Goal: Task Accomplishment & Management: Complete application form

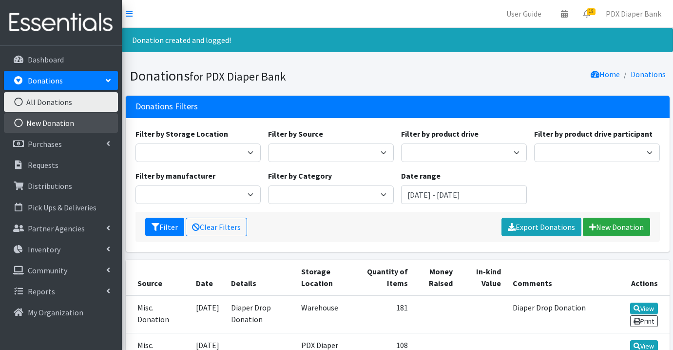
click at [75, 126] on link "New Donation" at bounding box center [61, 123] width 114 height 20
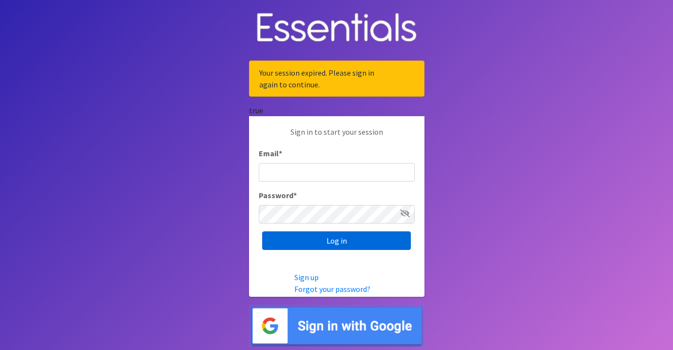
type input "[EMAIL_ADDRESS][DOMAIN_NAME]"
click at [323, 238] on input "Log in" at bounding box center [336, 240] width 149 height 19
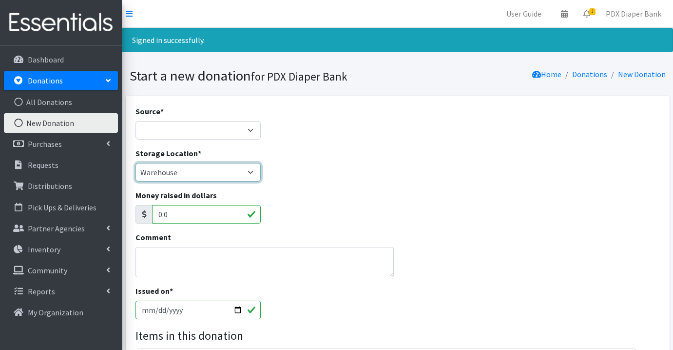
click at [207, 174] on select "PDX Diaper Bank Office Warehouse" at bounding box center [199, 172] width 126 height 19
click at [136, 163] on select "PDX Diaper Bank Office Warehouse" at bounding box center [199, 172] width 126 height 19
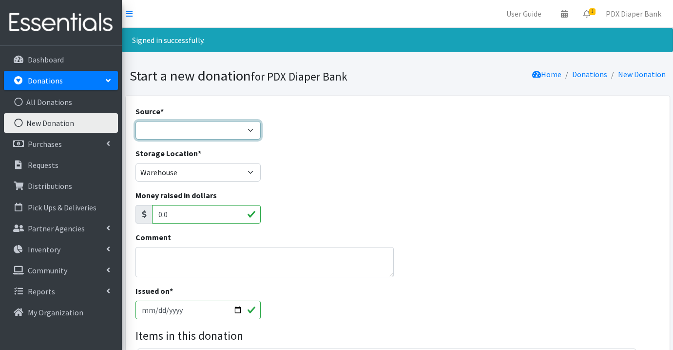
click at [209, 133] on select "Product Drive Manufacturer Donation Site Misc. Donation" at bounding box center [199, 130] width 126 height 19
select select "Misc. Donation"
click at [136, 121] on select "Product Drive Manufacturer Donation Site Misc. Donation" at bounding box center [199, 130] width 126 height 19
click at [182, 256] on textarea "Comment" at bounding box center [265, 262] width 259 height 30
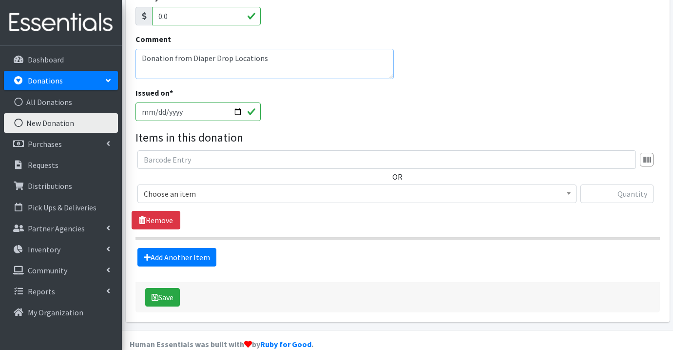
scroll to position [215, 0]
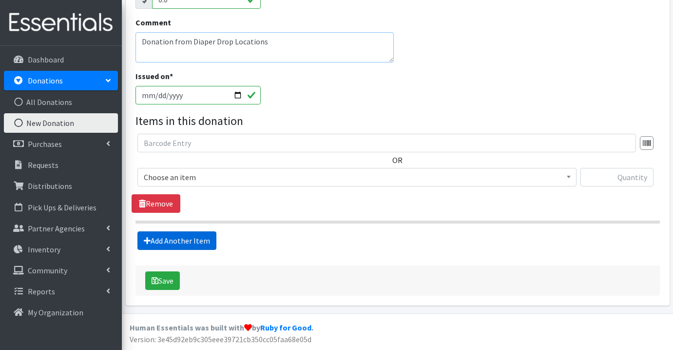
type textarea "Donation from Diaper Drop Locations"
click at [187, 241] on link "Add Another Item" at bounding box center [177, 240] width 79 height 19
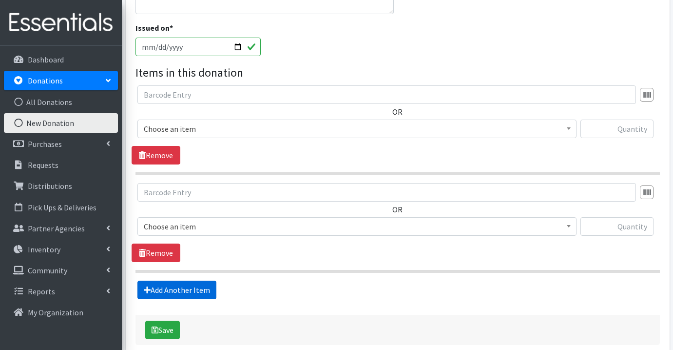
scroll to position [312, 0]
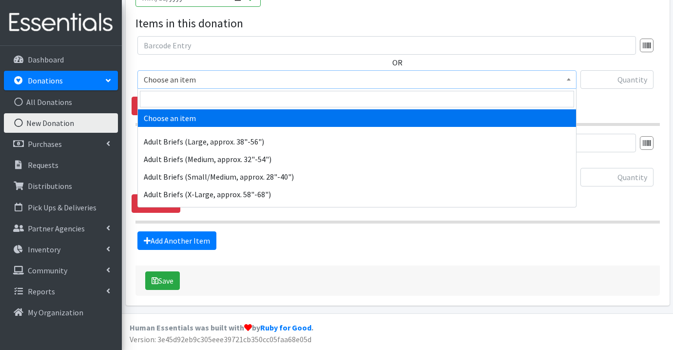
click at [208, 76] on span "Choose an item" at bounding box center [357, 80] width 427 height 14
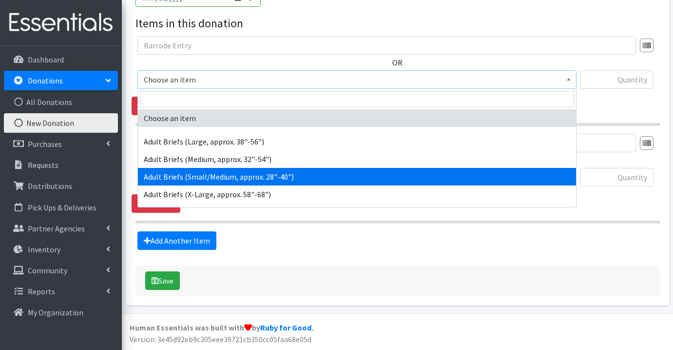
select select "1177"
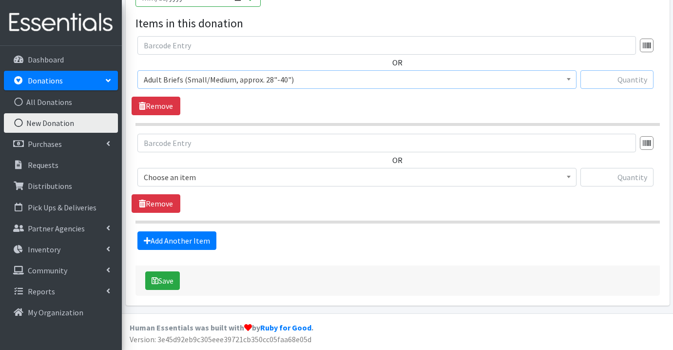
click at [635, 79] on input "text" at bounding box center [617, 79] width 73 height 19
type input "346"
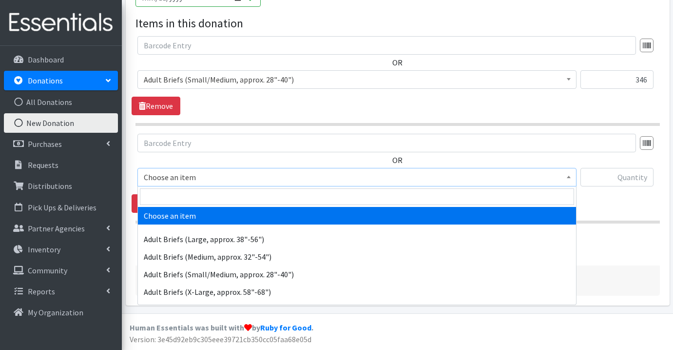
click at [333, 177] on span "Choose an item" at bounding box center [357, 177] width 427 height 14
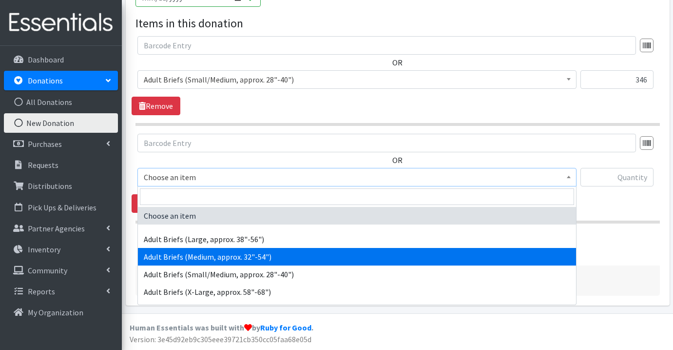
select select "1167"
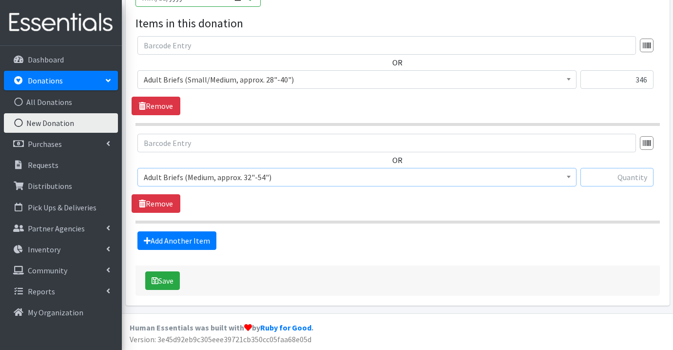
click at [619, 176] on input "text" at bounding box center [617, 177] width 73 height 19
type input "141"
click at [203, 239] on link "Add Another Item" at bounding box center [177, 240] width 79 height 19
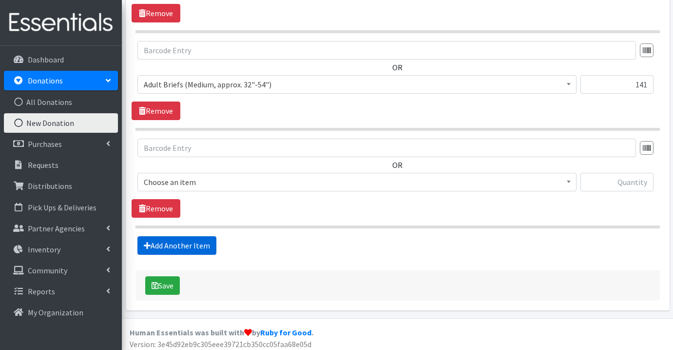
scroll to position [410, 0]
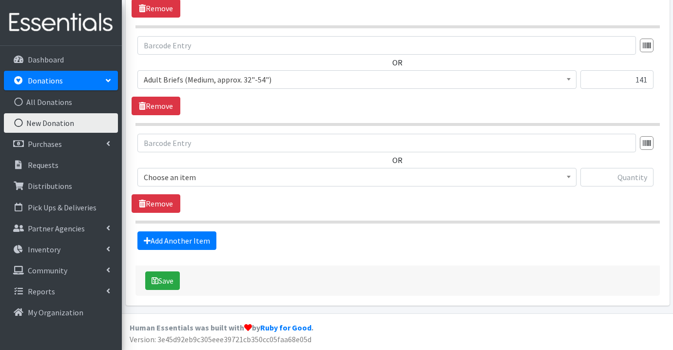
click at [228, 176] on span "Choose an item" at bounding box center [357, 177] width 427 height 14
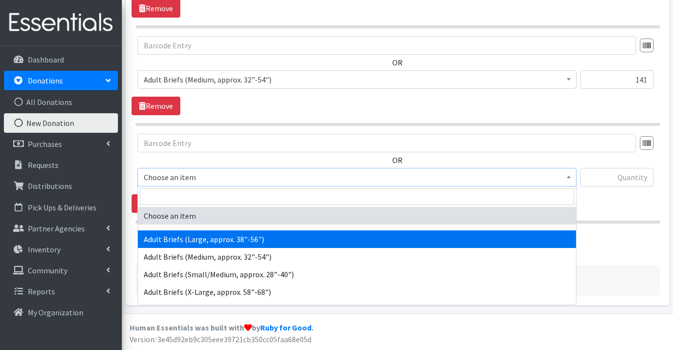
select select "1181"
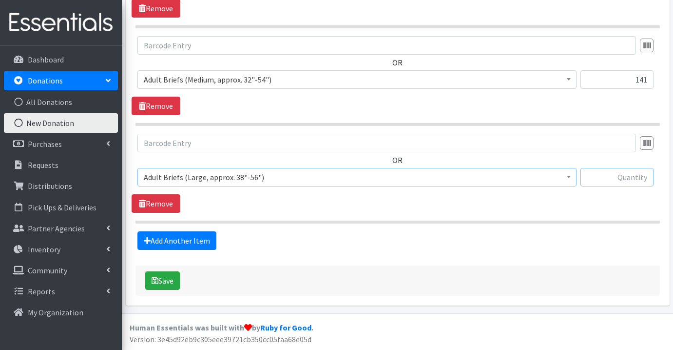
click at [645, 175] on input "text" at bounding box center [617, 177] width 73 height 19
type input "30"
click at [185, 238] on link "Add Another Item" at bounding box center [177, 240] width 79 height 19
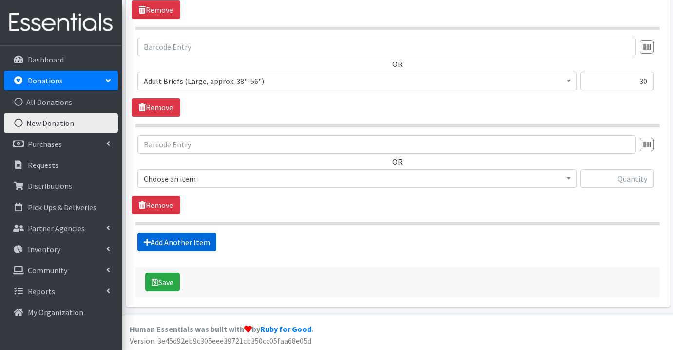
scroll to position [507, 0]
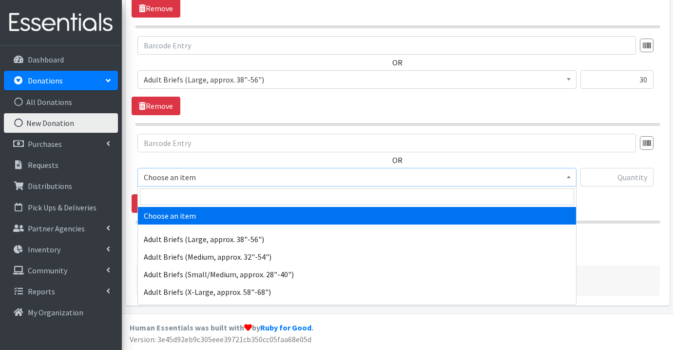
click at [209, 175] on span "Choose an item" at bounding box center [357, 177] width 427 height 14
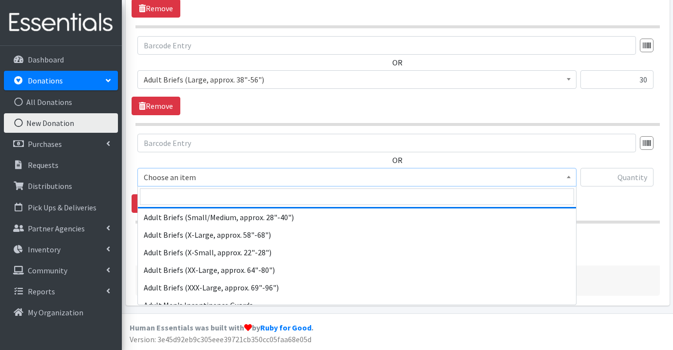
scroll to position [58, 0]
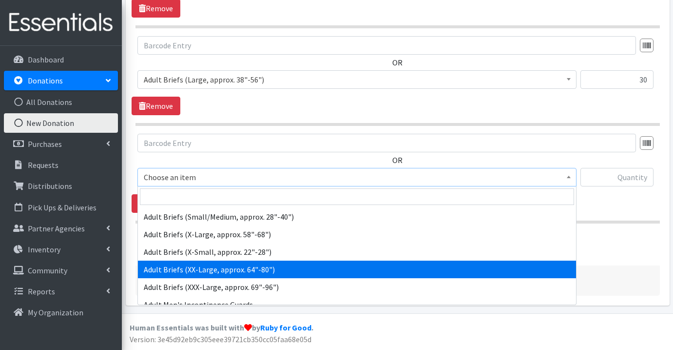
select select "1178"
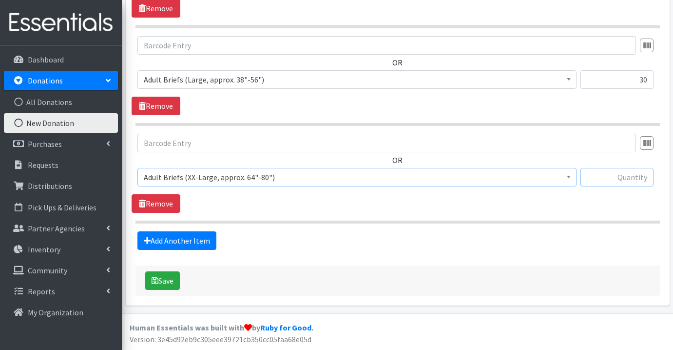
click at [624, 174] on input "text" at bounding box center [617, 177] width 73 height 19
type input "80"
click at [161, 237] on link "Add Another Item" at bounding box center [177, 240] width 79 height 19
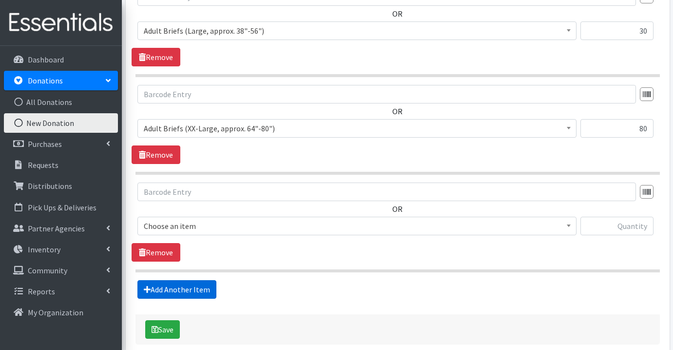
scroll to position [605, 0]
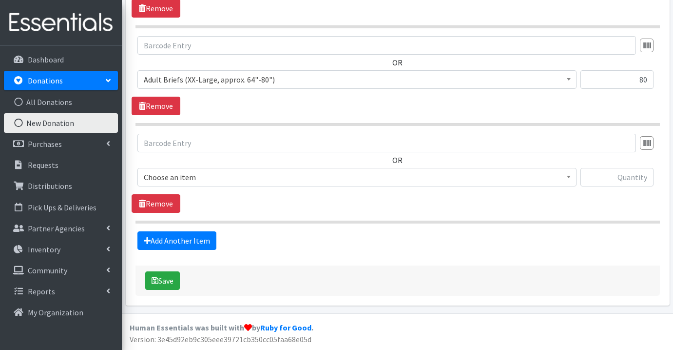
click at [183, 176] on span "Choose an item" at bounding box center [357, 177] width 427 height 14
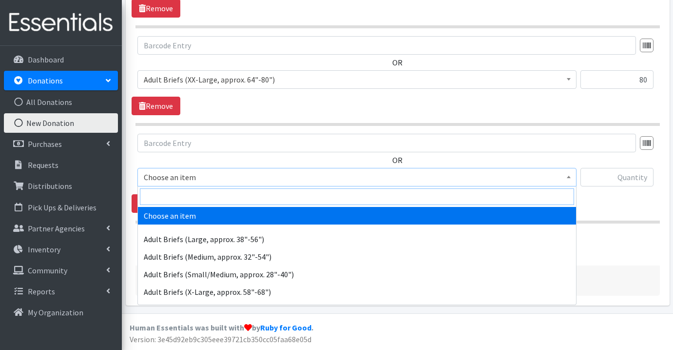
click at [179, 197] on input "search" at bounding box center [357, 196] width 434 height 17
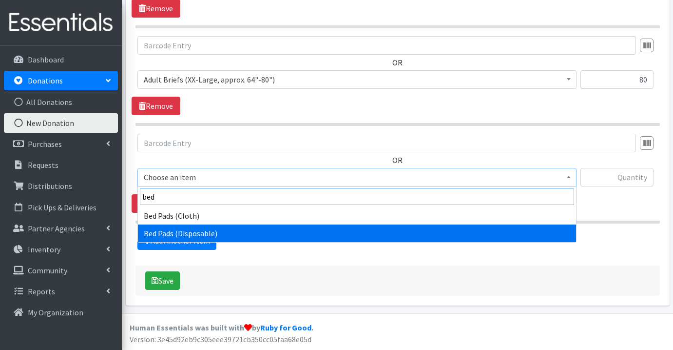
type input "bed"
select select "1159"
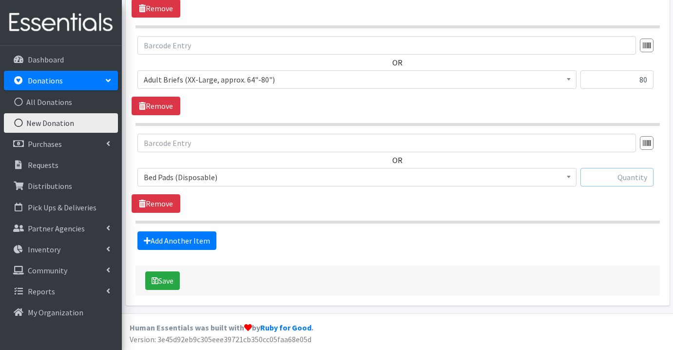
click at [640, 177] on input "text" at bounding box center [617, 177] width 73 height 19
type input "105"
click at [191, 236] on link "Add Another Item" at bounding box center [177, 240] width 79 height 19
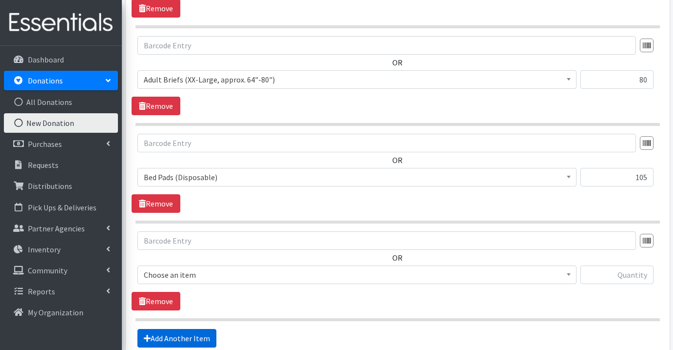
scroll to position [702, 0]
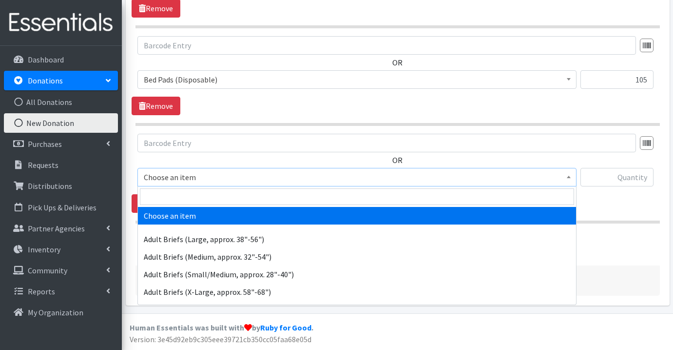
click at [189, 172] on span "Choose an item" at bounding box center [357, 177] width 427 height 14
click at [195, 197] on input "search" at bounding box center [357, 196] width 434 height 17
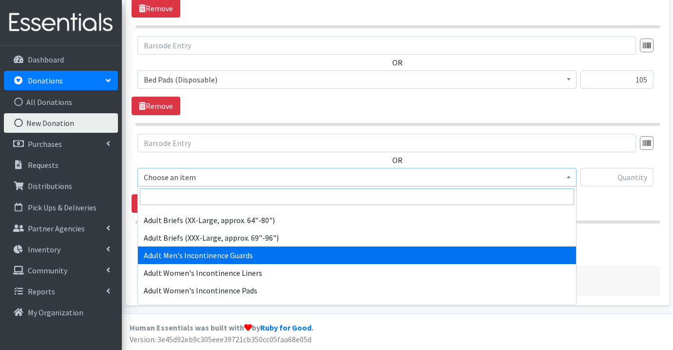
scroll to position [108, 0]
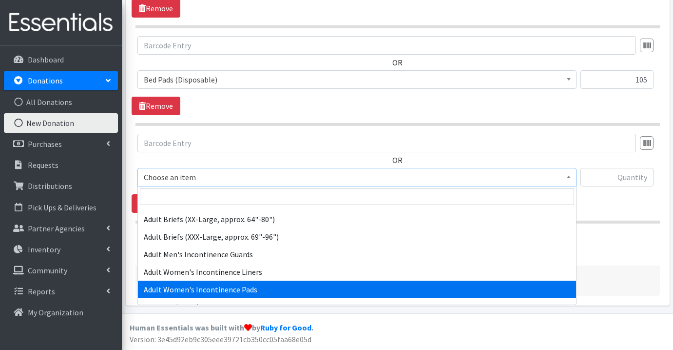
select select "1180"
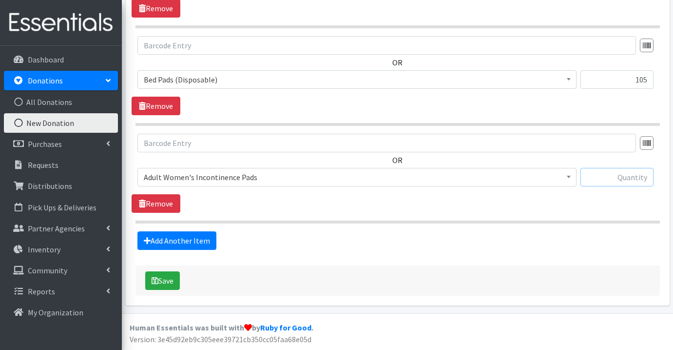
click at [639, 178] on input "text" at bounding box center [617, 177] width 73 height 19
type input "438"
click at [182, 242] on link "Add Another Item" at bounding box center [177, 240] width 79 height 19
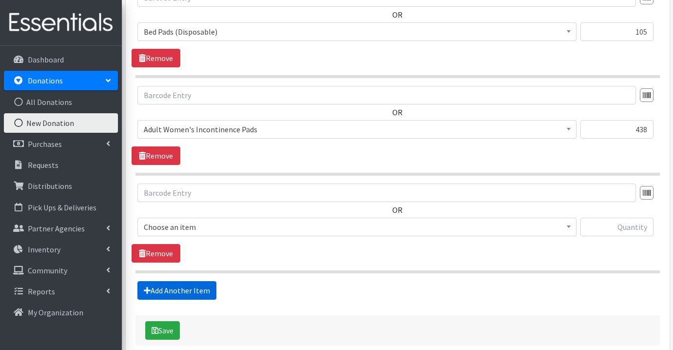
scroll to position [800, 0]
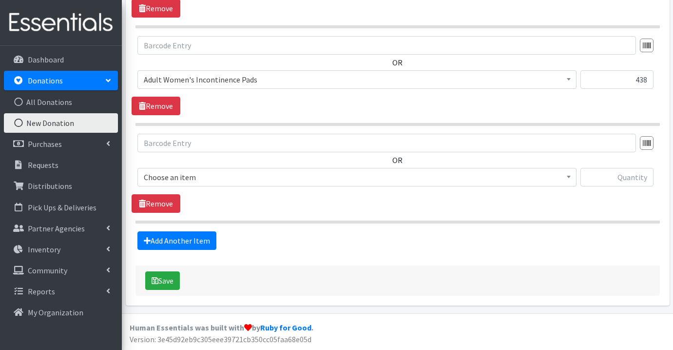
click at [213, 172] on span "Choose an item" at bounding box center [357, 177] width 427 height 14
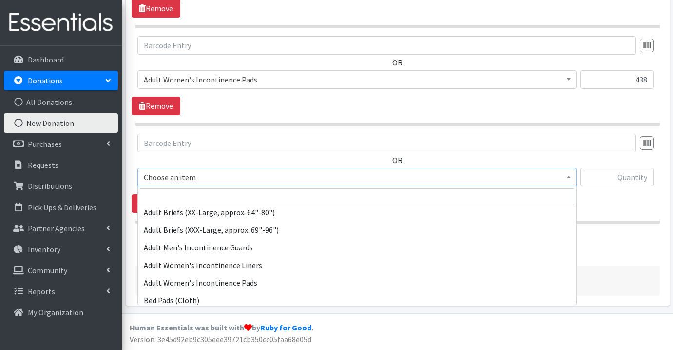
scroll to position [116, 0]
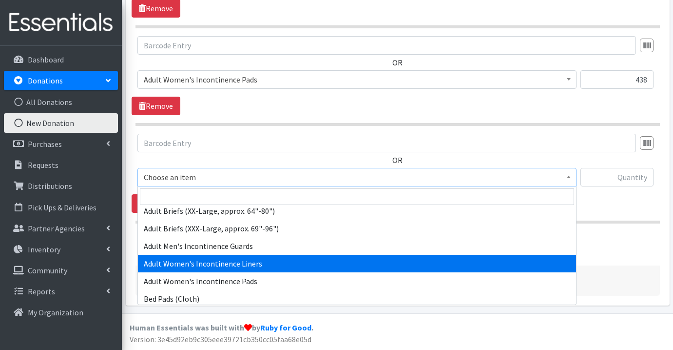
select select "5914"
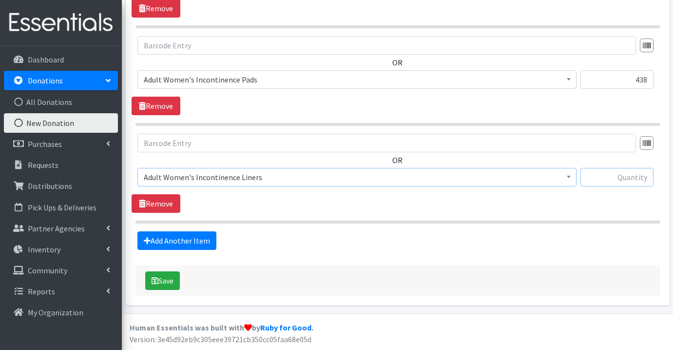
click at [628, 177] on input "text" at bounding box center [617, 177] width 73 height 19
type input "52"
click at [198, 239] on link "Add Another Item" at bounding box center [177, 240] width 79 height 19
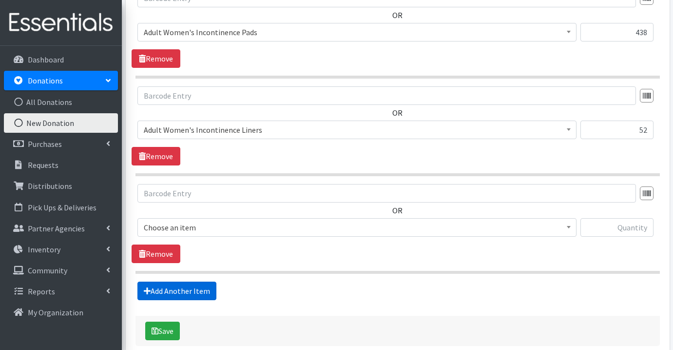
scroll to position [897, 0]
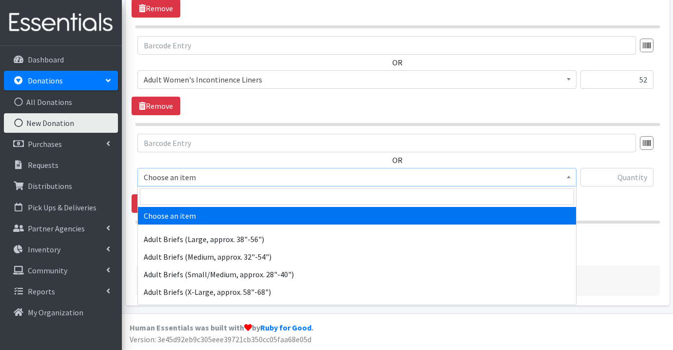
click at [223, 170] on span "Choose an item" at bounding box center [357, 177] width 427 height 14
click at [211, 194] on input "search" at bounding box center [357, 196] width 434 height 17
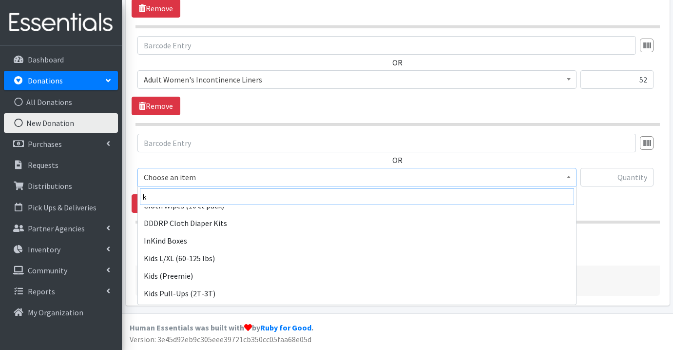
scroll to position [69, 0]
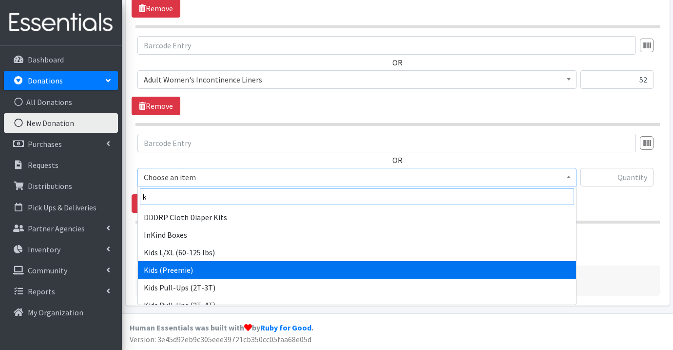
type input "k"
select select "1188"
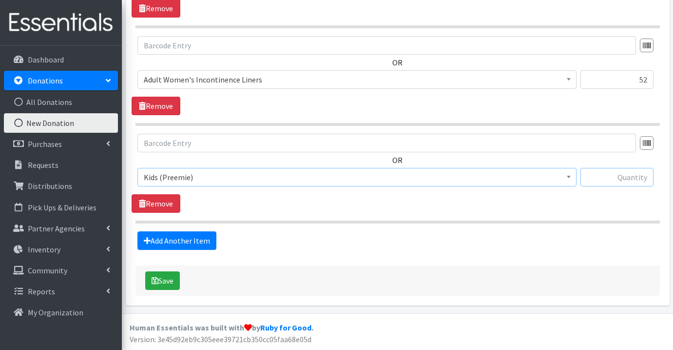
click at [633, 176] on input "text" at bounding box center [617, 177] width 73 height 19
type input "50"
click at [190, 233] on link "Add Another Item" at bounding box center [177, 240] width 79 height 19
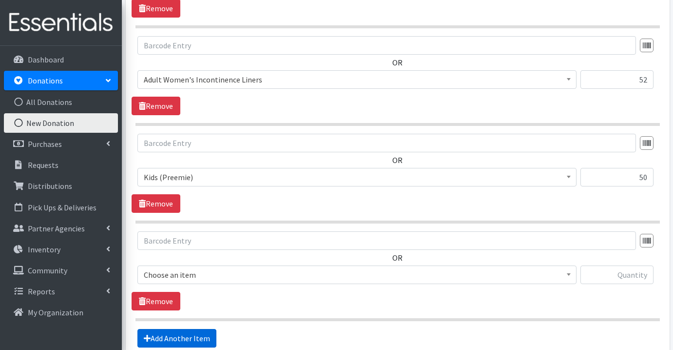
scroll to position [995, 0]
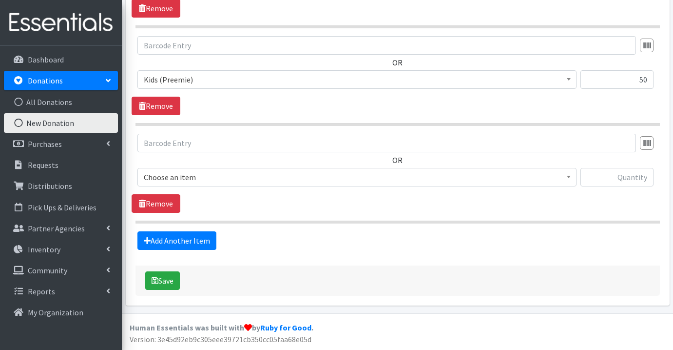
click at [201, 180] on span "Choose an item" at bounding box center [357, 177] width 427 height 14
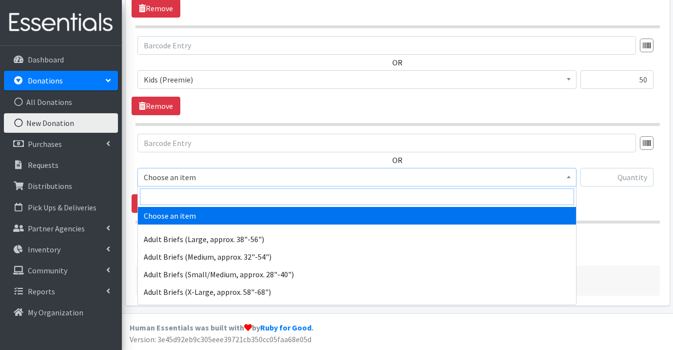
click at [197, 200] on input "search" at bounding box center [357, 196] width 434 height 17
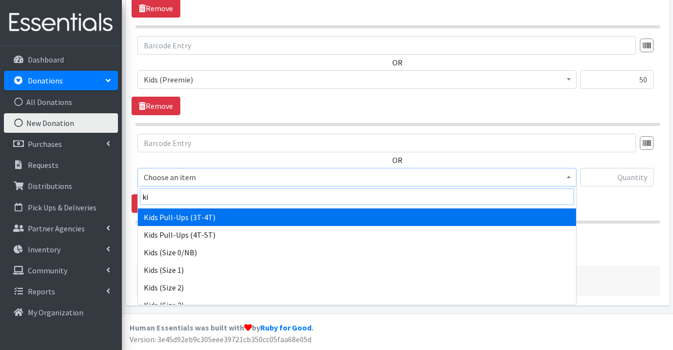
scroll to position [115, 0]
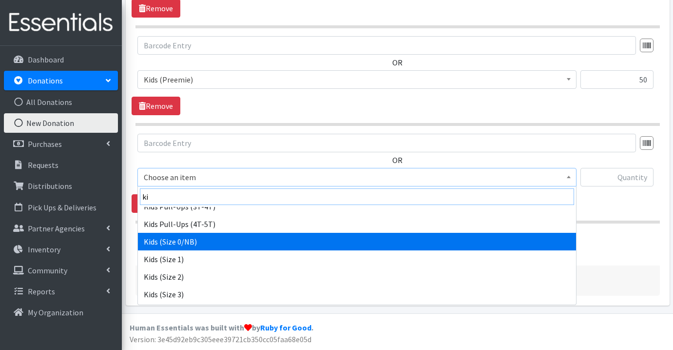
type input "ki"
select select "1187"
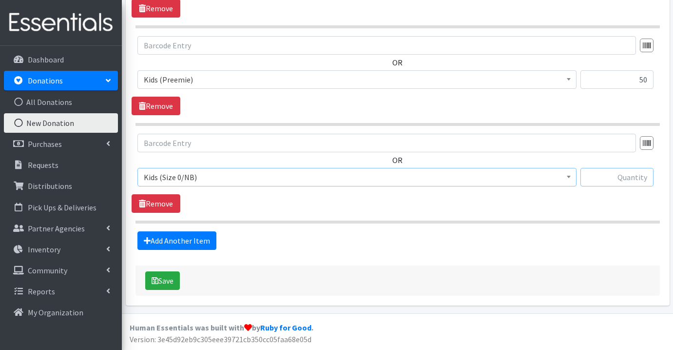
click at [639, 179] on input "text" at bounding box center [617, 177] width 73 height 19
type input "1682"
click at [200, 244] on link "Add Another Item" at bounding box center [177, 240] width 79 height 19
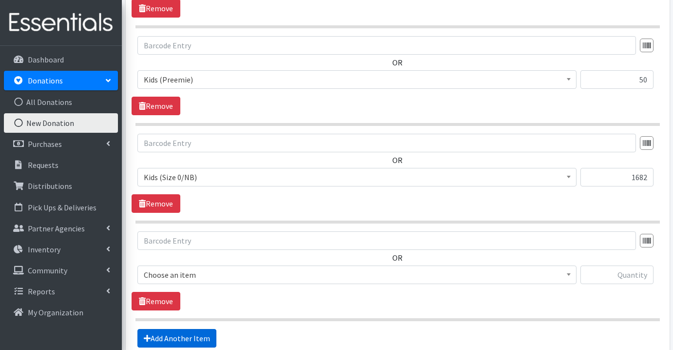
scroll to position [1092, 0]
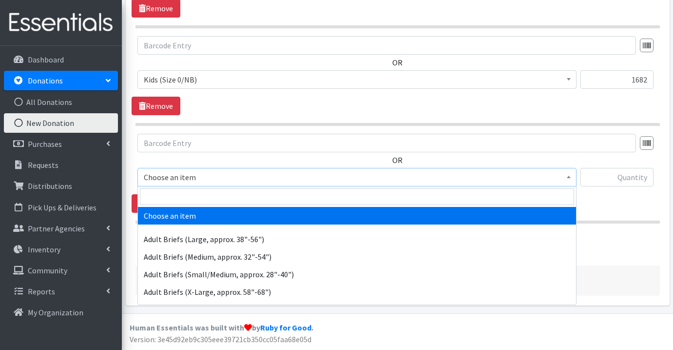
click at [222, 174] on span "Choose an item" at bounding box center [357, 177] width 427 height 14
click at [218, 193] on input "search" at bounding box center [357, 196] width 434 height 17
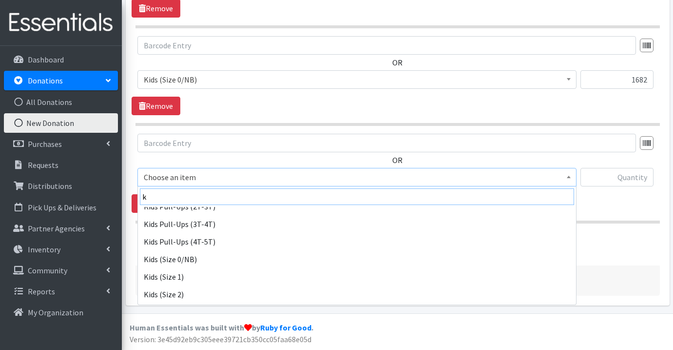
scroll to position [155, 0]
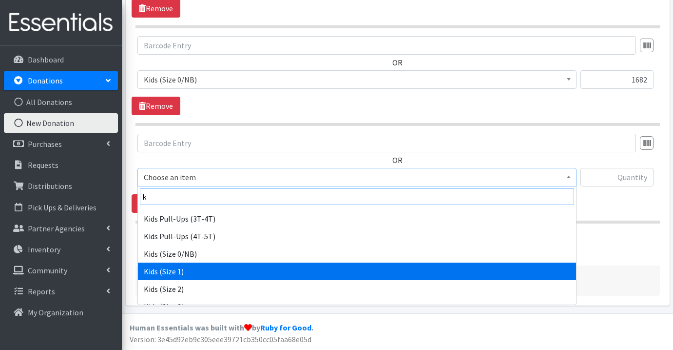
type input "k"
select select "1182"
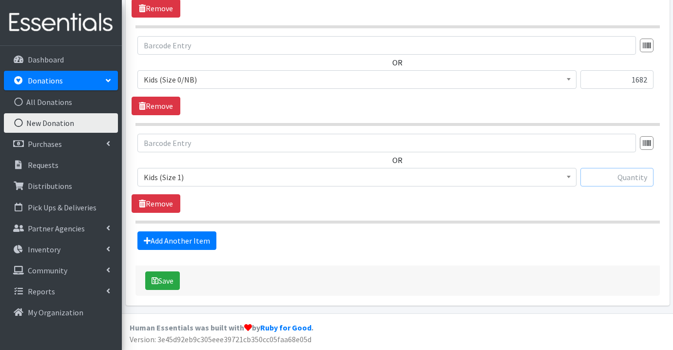
click at [643, 180] on input "text" at bounding box center [617, 177] width 73 height 19
type input "2386"
click at [200, 244] on link "Add Another Item" at bounding box center [177, 240] width 79 height 19
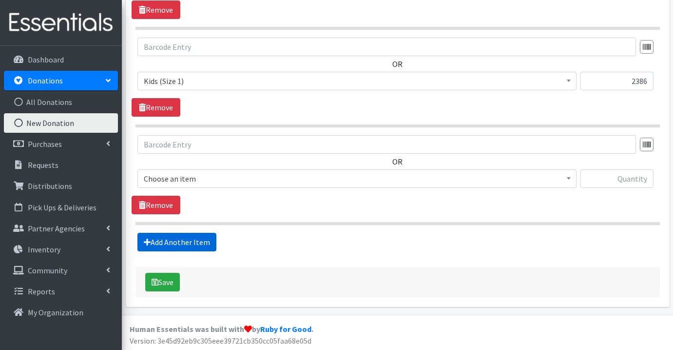
scroll to position [1190, 0]
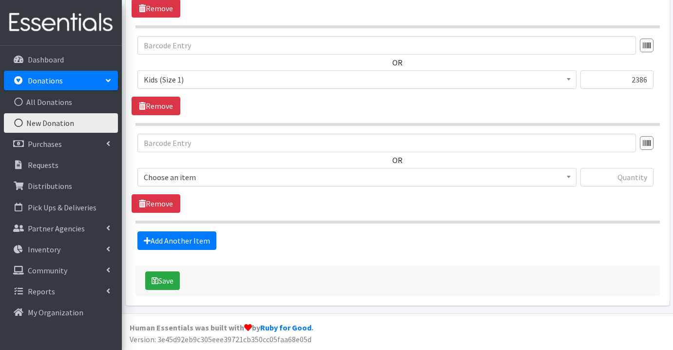
click at [264, 173] on span "Choose an item" at bounding box center [357, 177] width 427 height 14
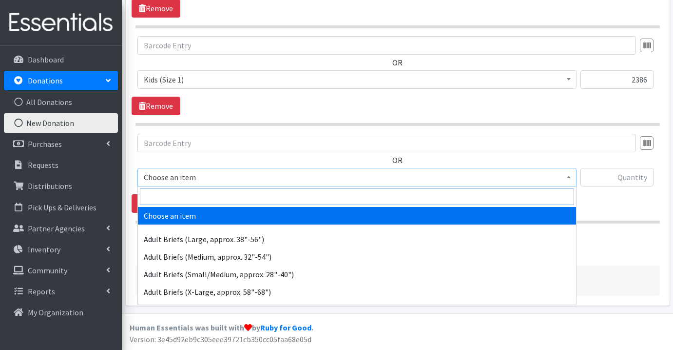
click at [255, 196] on input "search" at bounding box center [357, 196] width 434 height 17
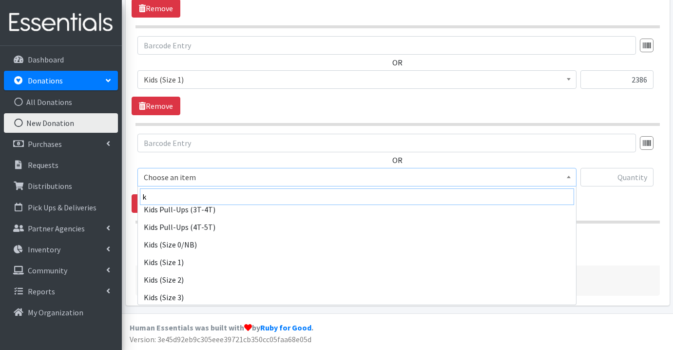
scroll to position [165, 0]
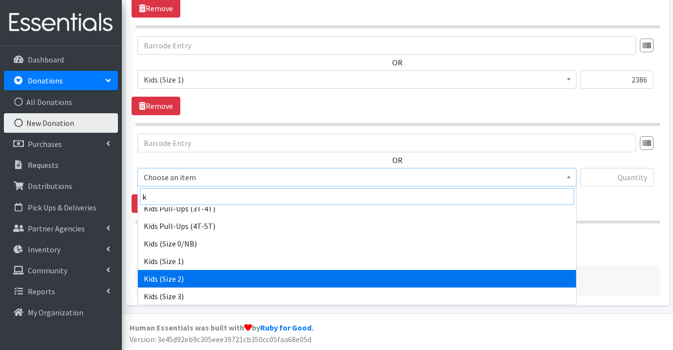
type input "k"
select select "1183"
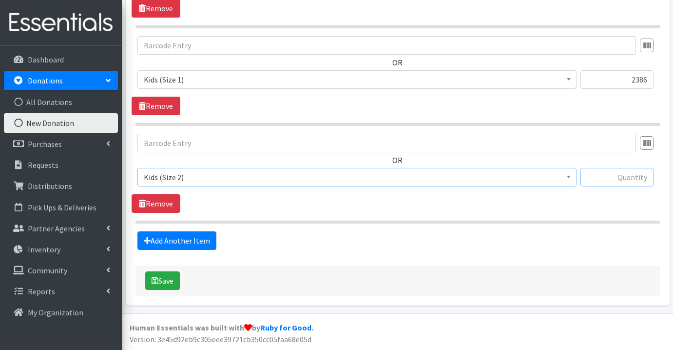
click at [637, 180] on input "text" at bounding box center [617, 177] width 73 height 19
type input "298"
click at [197, 234] on link "Add Another Item" at bounding box center [177, 240] width 79 height 19
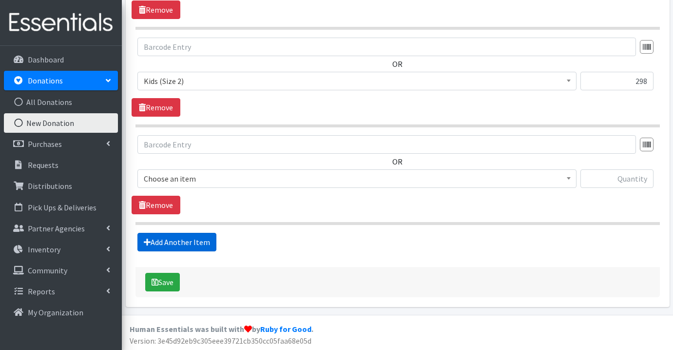
scroll to position [1287, 0]
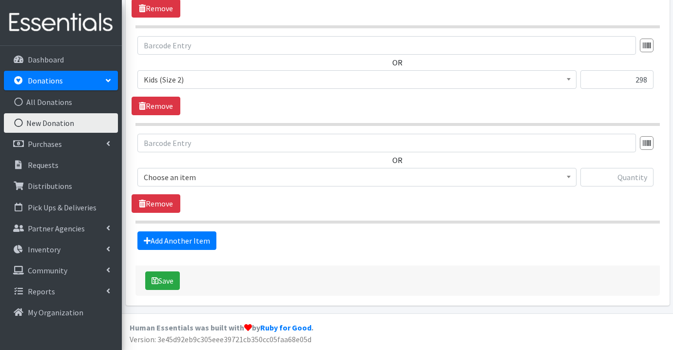
click at [211, 179] on span "Choose an item" at bounding box center [357, 177] width 427 height 14
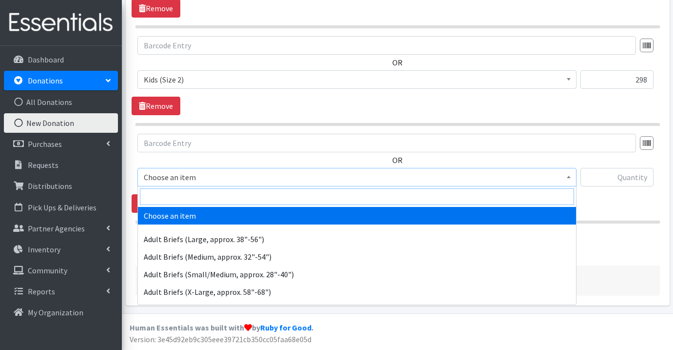
click at [216, 197] on input "search" at bounding box center [357, 196] width 434 height 17
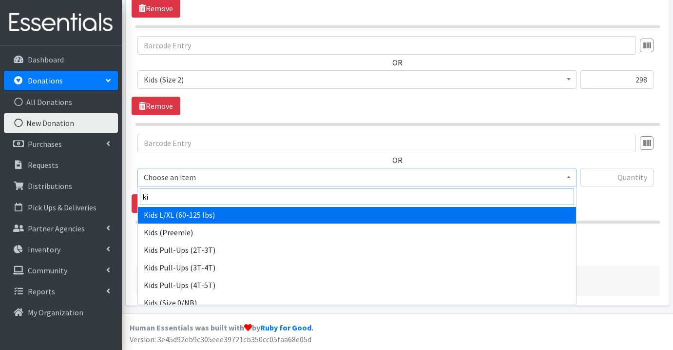
scroll to position [140, 0]
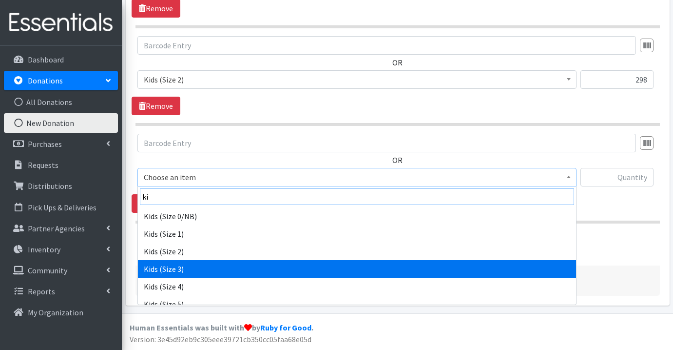
type input "ki"
select select "1186"
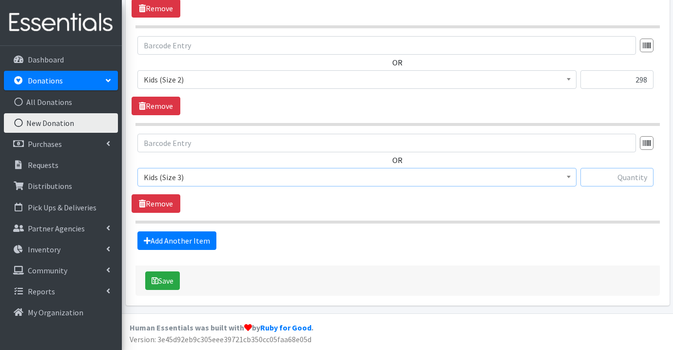
click at [607, 177] on input "text" at bounding box center [617, 177] width 73 height 19
type input "303"
click at [173, 242] on link "Add Another Item" at bounding box center [177, 240] width 79 height 19
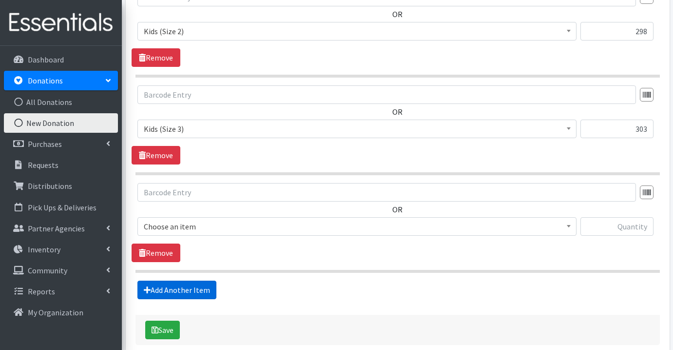
scroll to position [1385, 0]
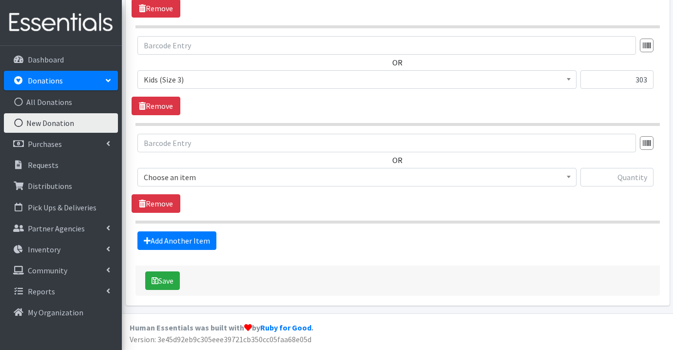
click at [256, 177] on span "Choose an item" at bounding box center [357, 177] width 427 height 14
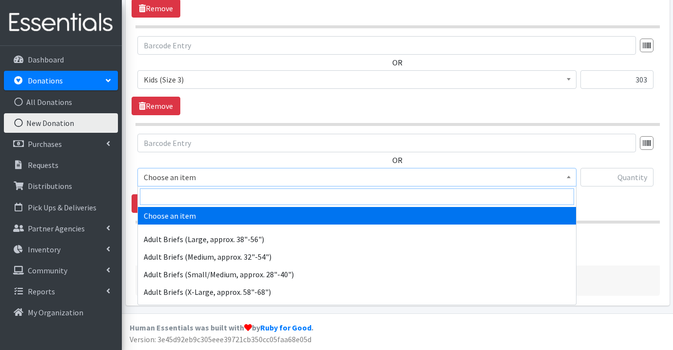
click at [250, 195] on input "search" at bounding box center [357, 196] width 434 height 17
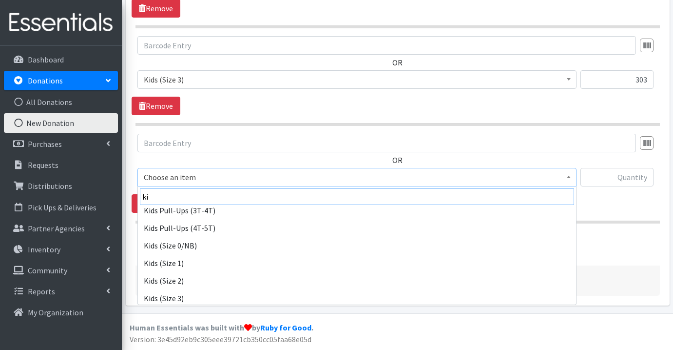
scroll to position [143, 0]
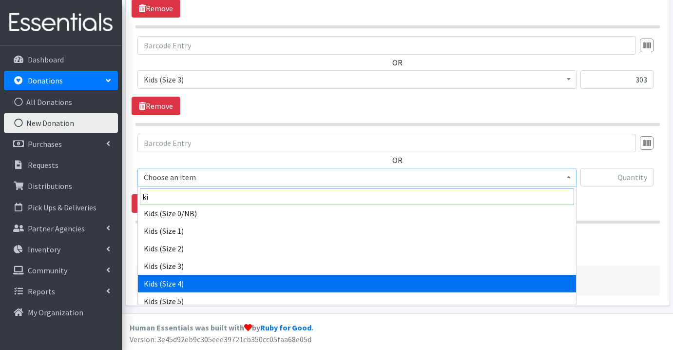
type input "ki"
select select "1161"
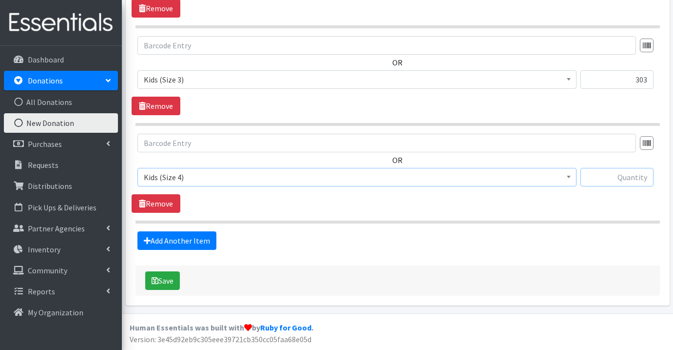
click at [642, 176] on input "text" at bounding box center [617, 177] width 73 height 19
type input "289"
click at [179, 238] on link "Add Another Item" at bounding box center [177, 240] width 79 height 19
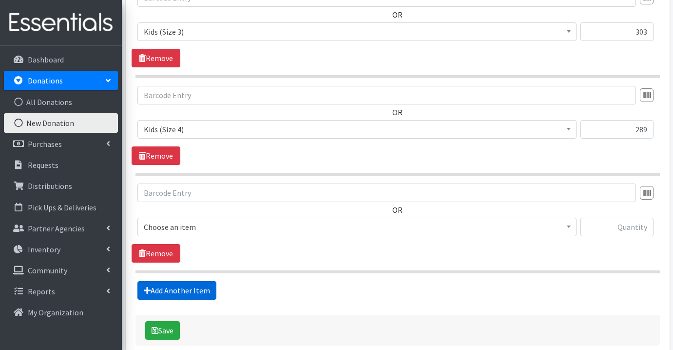
scroll to position [1482, 0]
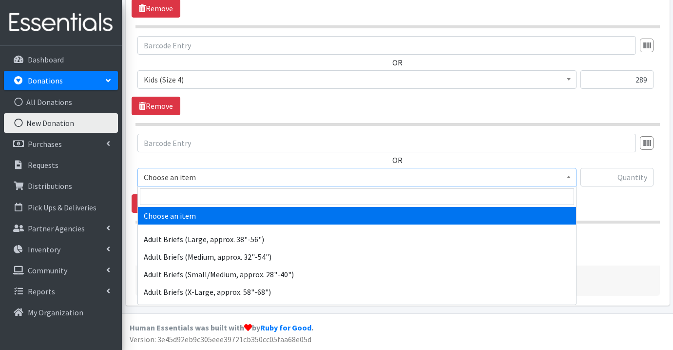
click at [220, 177] on span "Choose an item" at bounding box center [357, 177] width 427 height 14
click at [221, 195] on input "search" at bounding box center [357, 196] width 434 height 17
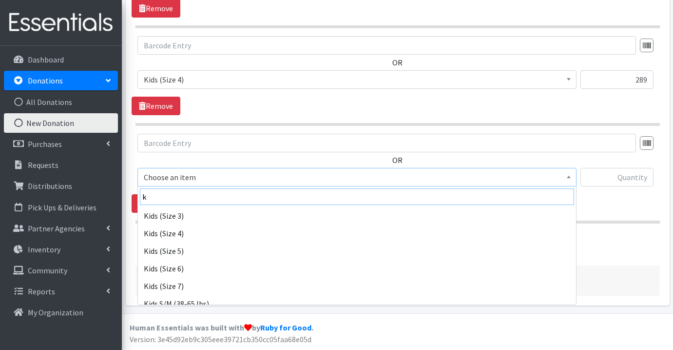
scroll to position [245, 0]
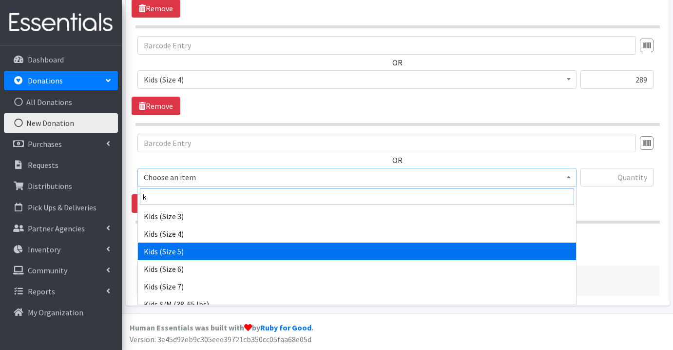
type input "k"
select select "1162"
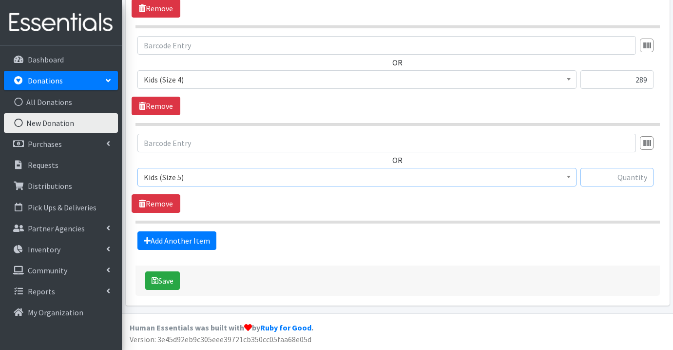
click at [645, 177] on input "text" at bounding box center [617, 177] width 73 height 19
type input "676"
click at [198, 234] on link "Add Another Item" at bounding box center [177, 240] width 79 height 19
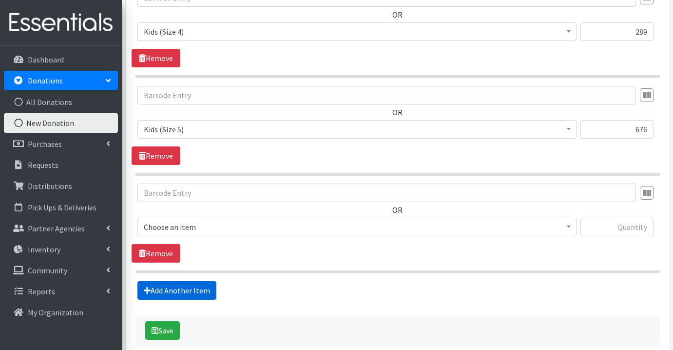
scroll to position [1580, 0]
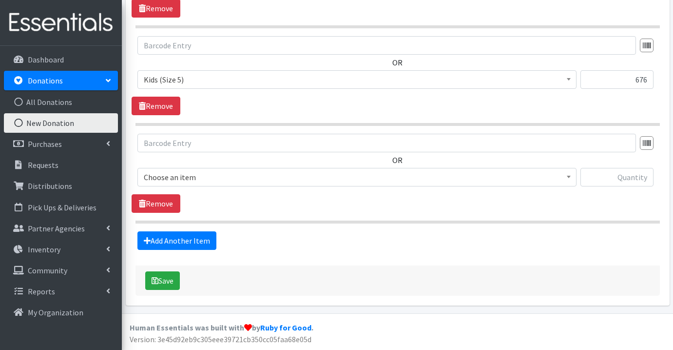
click at [230, 177] on span "Choose an item" at bounding box center [357, 177] width 427 height 14
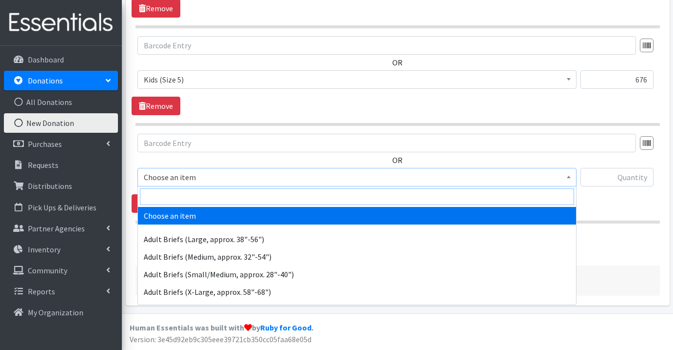
click at [231, 196] on input "search" at bounding box center [357, 196] width 434 height 17
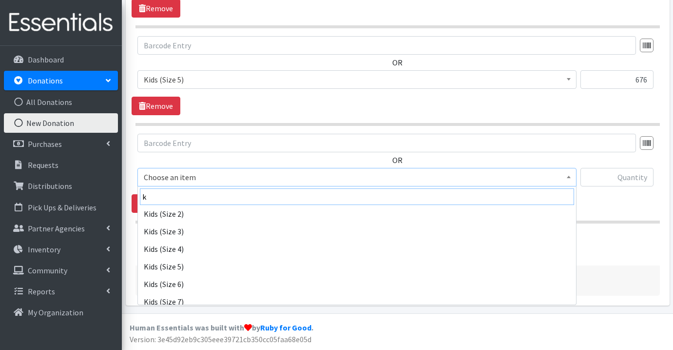
scroll to position [231, 0]
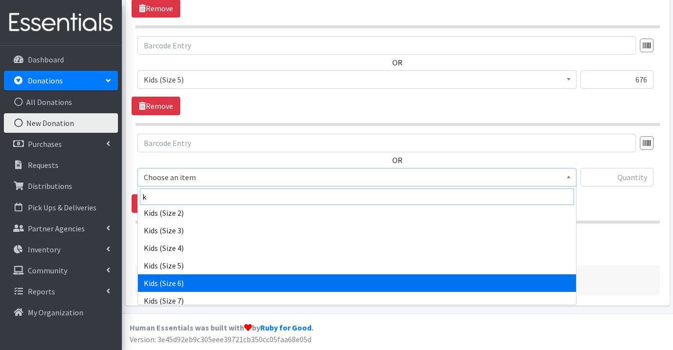
type input "k"
select select "1164"
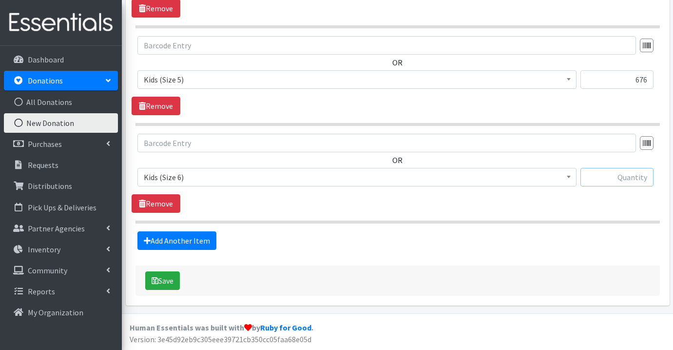
click at [642, 180] on input "text" at bounding box center [617, 177] width 73 height 19
type input "248"
click at [205, 241] on link "Add Another Item" at bounding box center [177, 240] width 79 height 19
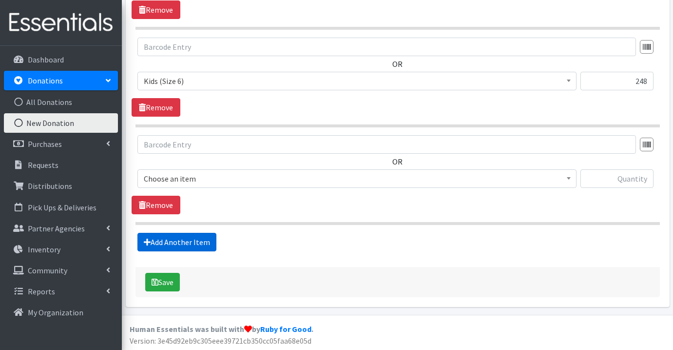
scroll to position [1677, 0]
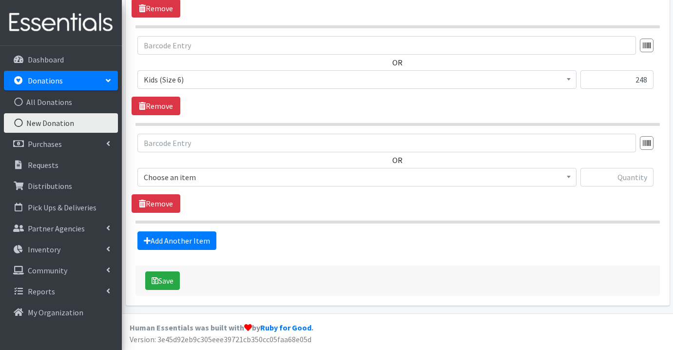
click at [223, 175] on span "Choose an item" at bounding box center [357, 177] width 427 height 14
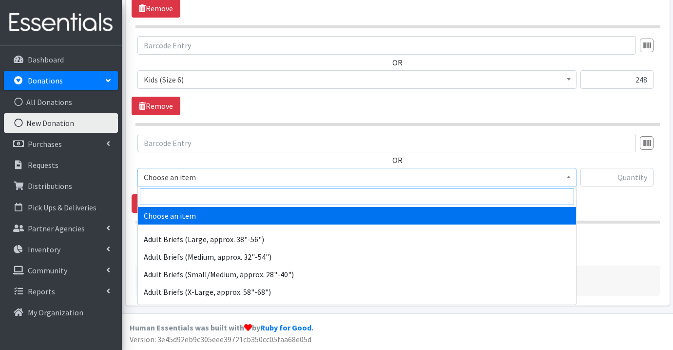
click at [211, 198] on input "search" at bounding box center [357, 196] width 434 height 17
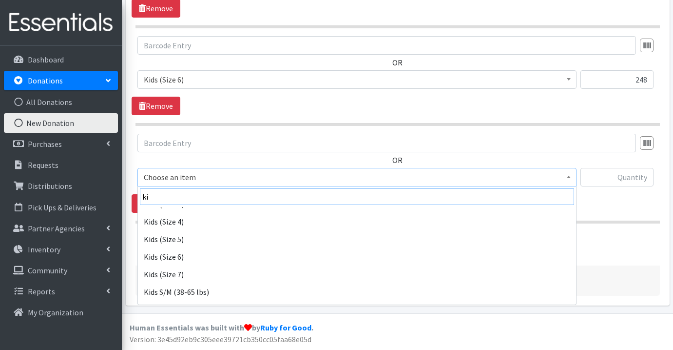
scroll to position [218, 0]
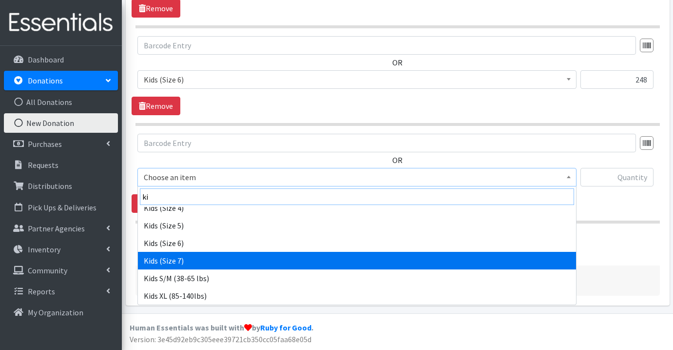
type input "ki"
select select "1631"
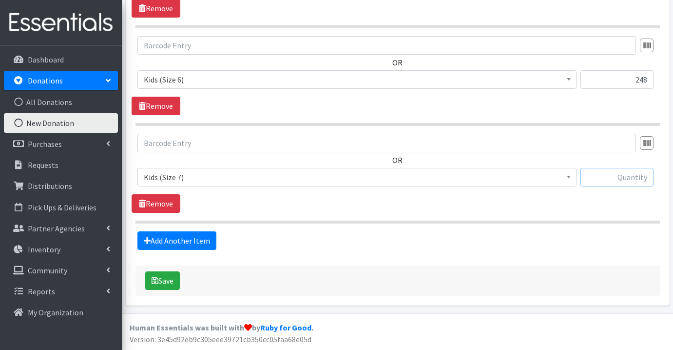
click at [647, 177] on input "text" at bounding box center [617, 177] width 73 height 19
type input "16"
click at [174, 238] on link "Add Another Item" at bounding box center [177, 240] width 79 height 19
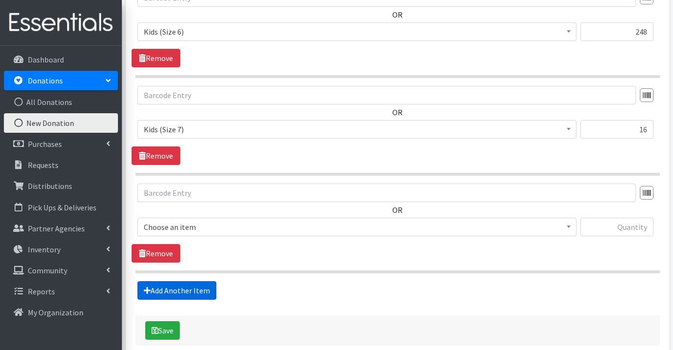
scroll to position [1775, 0]
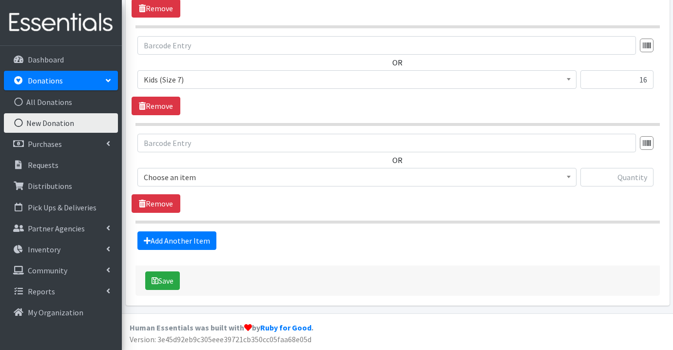
click at [275, 171] on span "Choose an item" at bounding box center [357, 177] width 427 height 14
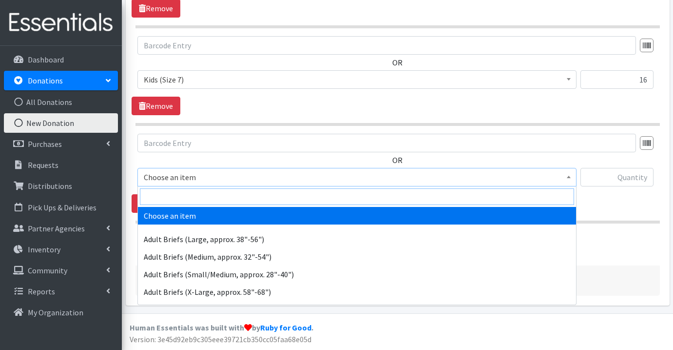
click at [275, 197] on input "search" at bounding box center [357, 196] width 434 height 17
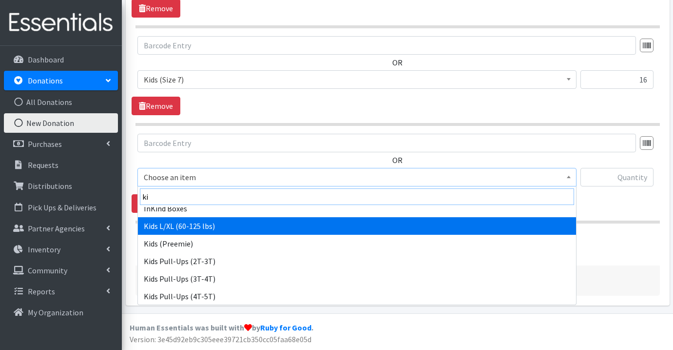
scroll to position [44, 0]
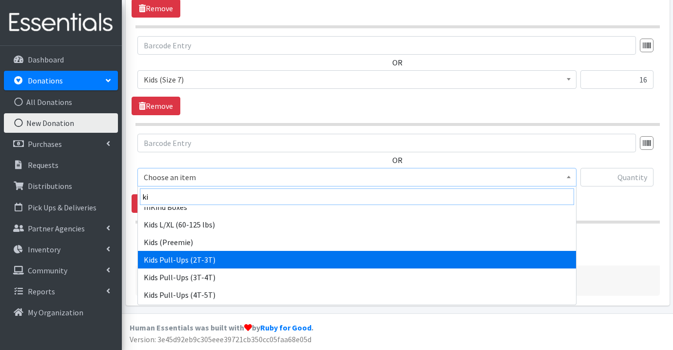
type input "ki"
select select "1169"
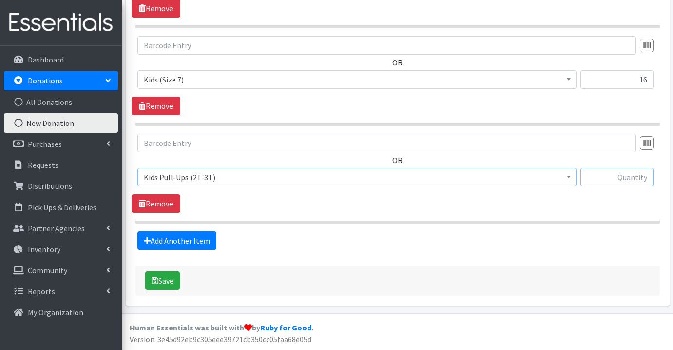
click at [630, 177] on input "text" at bounding box center [617, 177] width 73 height 19
type input "251"
click at [204, 240] on link "Add Another Item" at bounding box center [177, 240] width 79 height 19
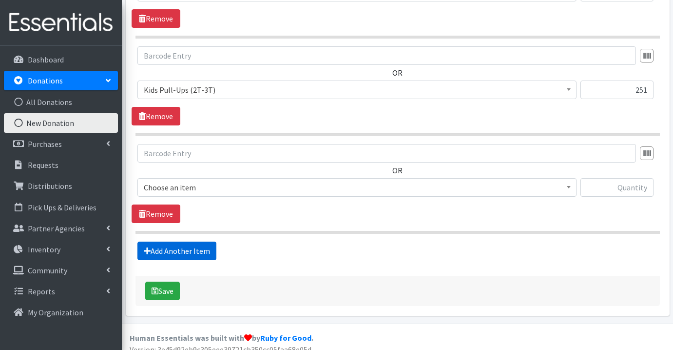
scroll to position [1872, 0]
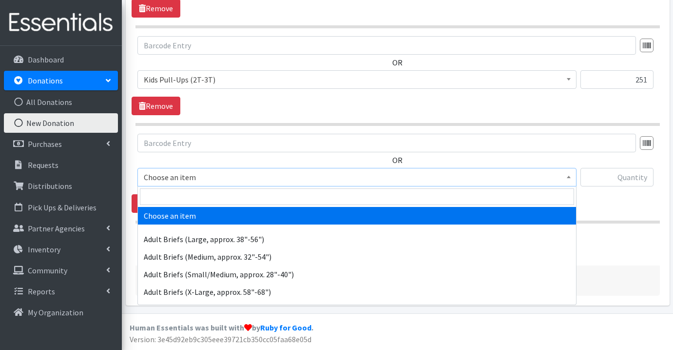
click at [221, 182] on span "Choose an item" at bounding box center [357, 177] width 427 height 14
click at [224, 197] on input "search" at bounding box center [357, 196] width 434 height 17
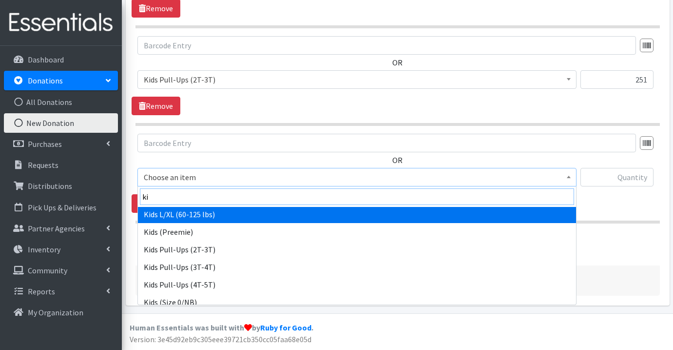
scroll to position [55, 0]
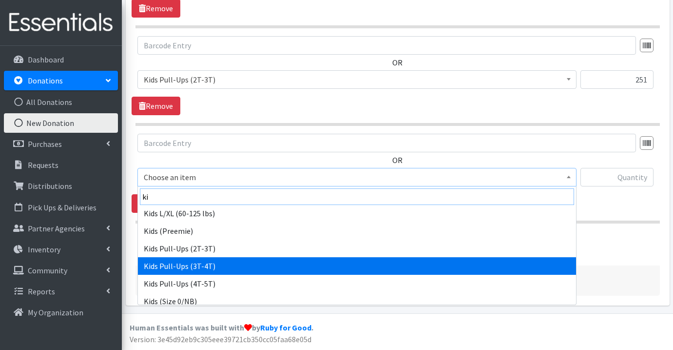
type input "ki"
select select "1171"
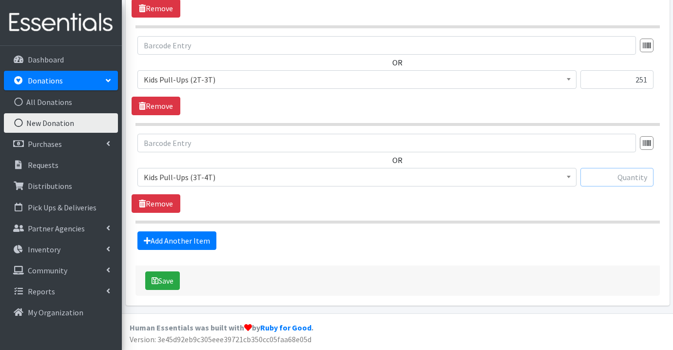
click at [645, 175] on input "text" at bounding box center [617, 177] width 73 height 19
type input "75"
click at [207, 237] on link "Add Another Item" at bounding box center [177, 240] width 79 height 19
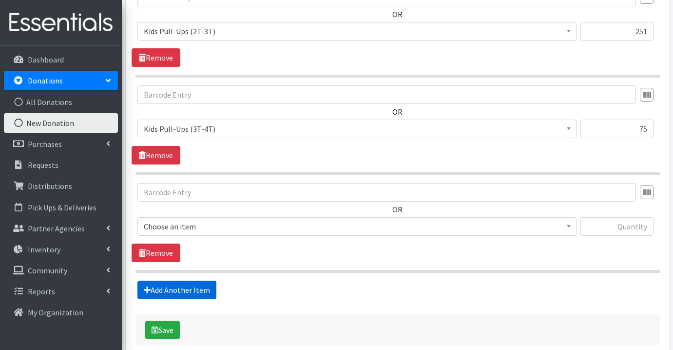
scroll to position [1970, 0]
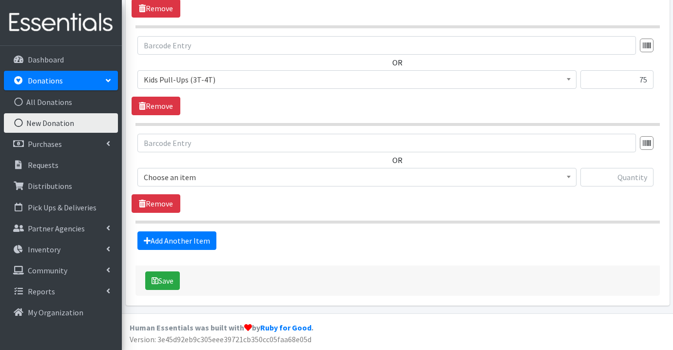
click at [243, 175] on span "Choose an item" at bounding box center [357, 177] width 427 height 14
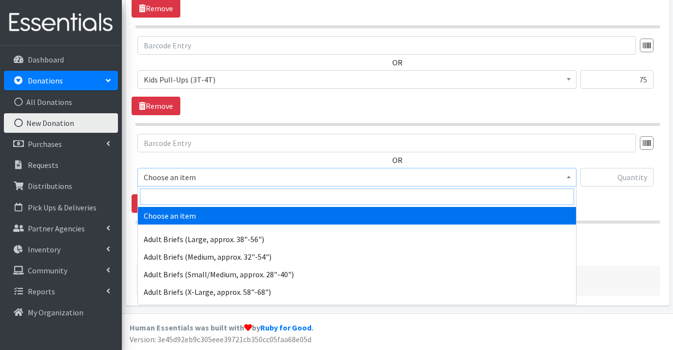
click at [240, 194] on input "search" at bounding box center [357, 196] width 434 height 17
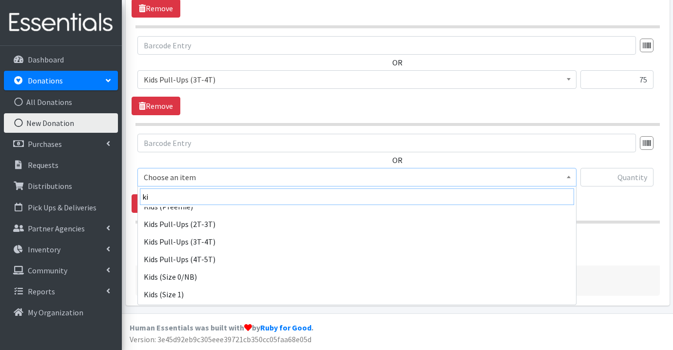
scroll to position [79, 0]
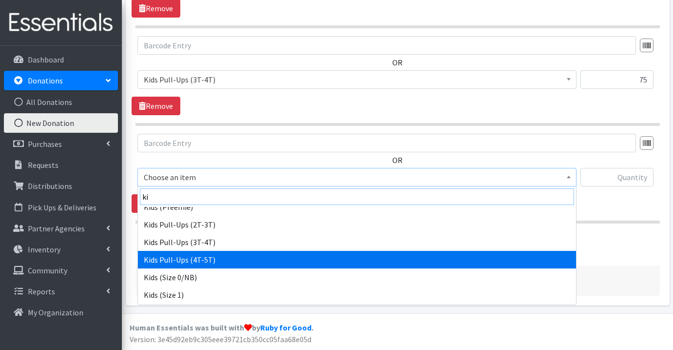
type input "ki"
select select "1185"
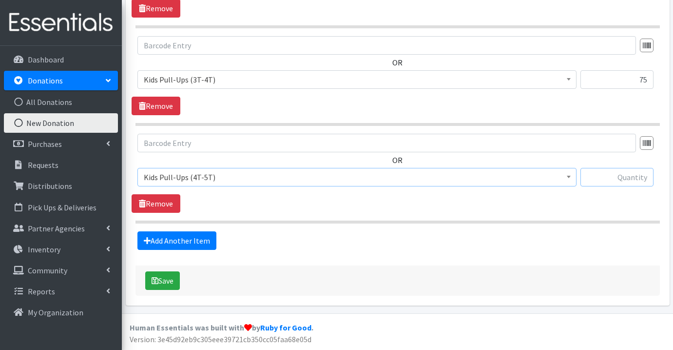
click at [642, 178] on input "text" at bounding box center [617, 177] width 73 height 19
type input "54"
click at [202, 243] on link "Add Another Item" at bounding box center [177, 240] width 79 height 19
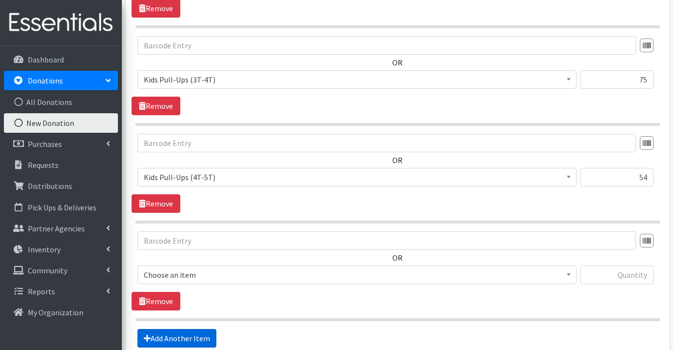
scroll to position [2068, 0]
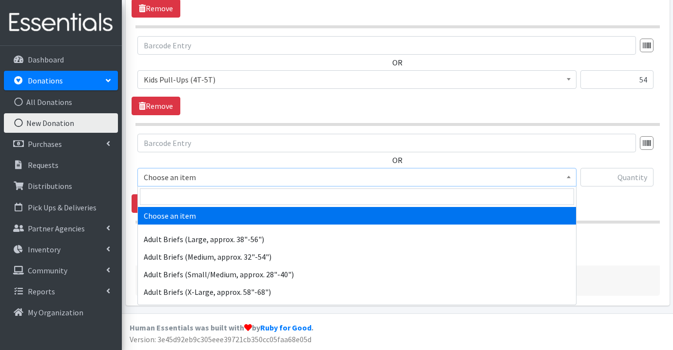
click at [221, 179] on span "Choose an item" at bounding box center [357, 177] width 427 height 14
click at [220, 195] on input "search" at bounding box center [357, 196] width 434 height 17
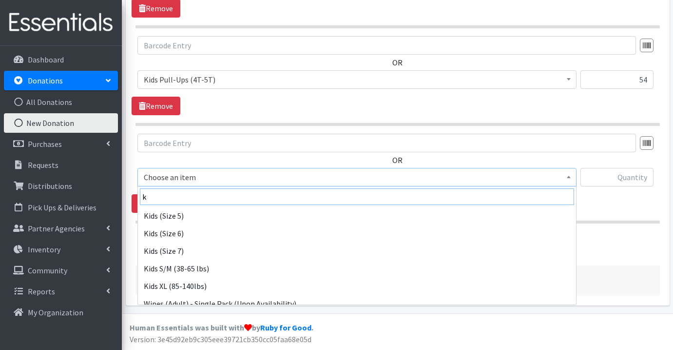
scroll to position [306, 0]
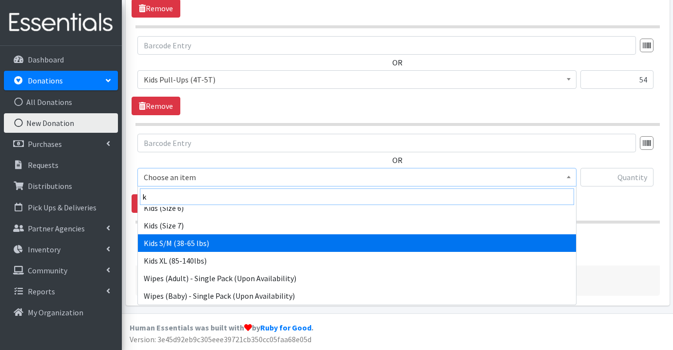
type input "k"
select select "1166"
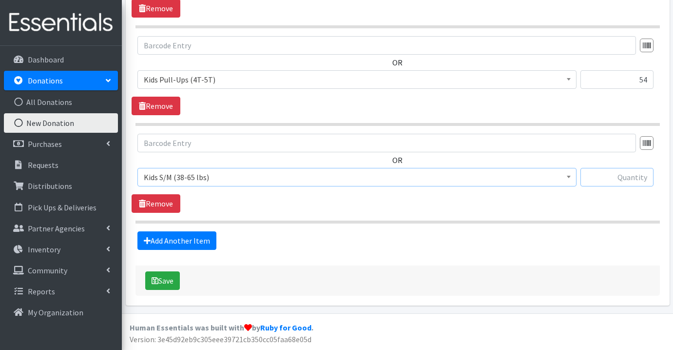
click at [629, 175] on input "text" at bounding box center [617, 177] width 73 height 19
type input "130"
click at [171, 282] on button "Save" at bounding box center [162, 280] width 35 height 19
